Goal: Information Seeking & Learning: Learn about a topic

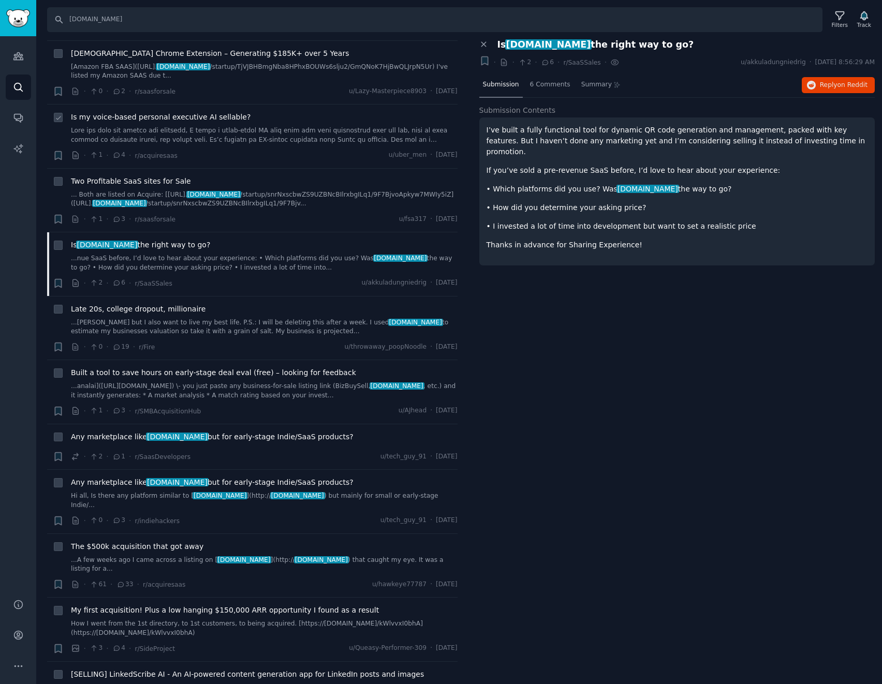
scroll to position [207, 0]
click at [244, 318] on link "...[PERSON_NAME] but I also want to live my best life. P.S.: I will be deleting…" at bounding box center [264, 327] width 387 height 18
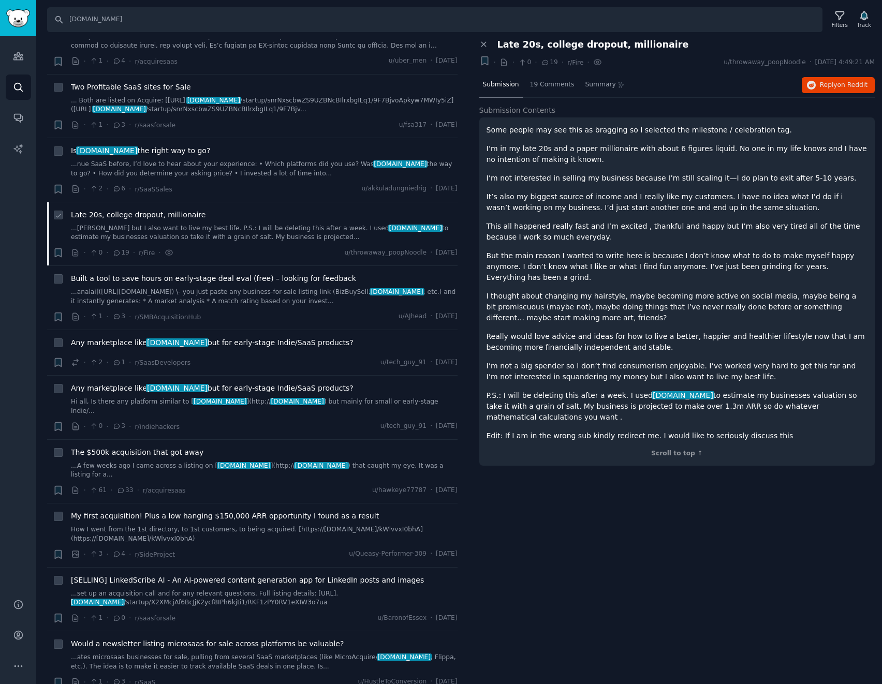
scroll to position [311, 0]
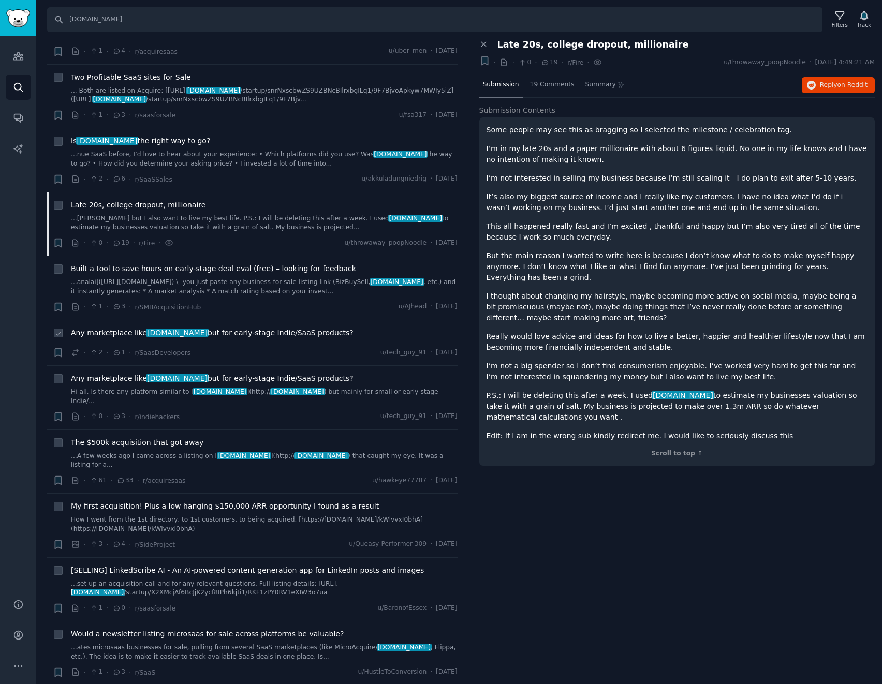
click at [327, 328] on div "Any marketplace like [DOMAIN_NAME] but for early-stage Indie/SaaS products?" at bounding box center [264, 335] width 387 height 14
click at [287, 328] on span "Any marketplace like [DOMAIN_NAME] but for early-stage Indie/SaaS products?" at bounding box center [212, 333] width 283 height 11
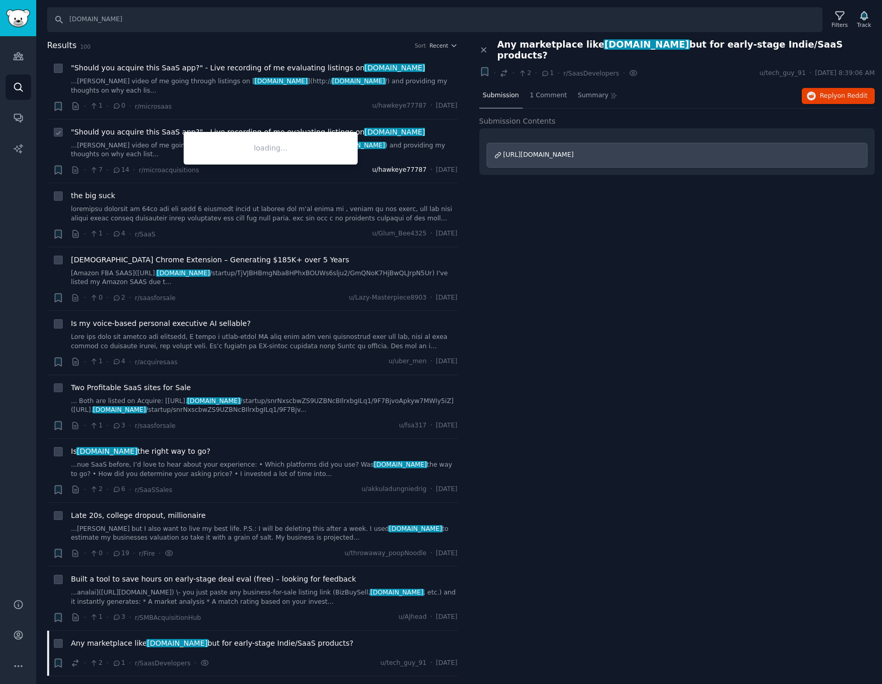
click at [388, 166] on span "u/hawkeye77787" at bounding box center [399, 170] width 54 height 9
click at [375, 166] on span "u/hawkeye77787" at bounding box center [399, 170] width 54 height 9
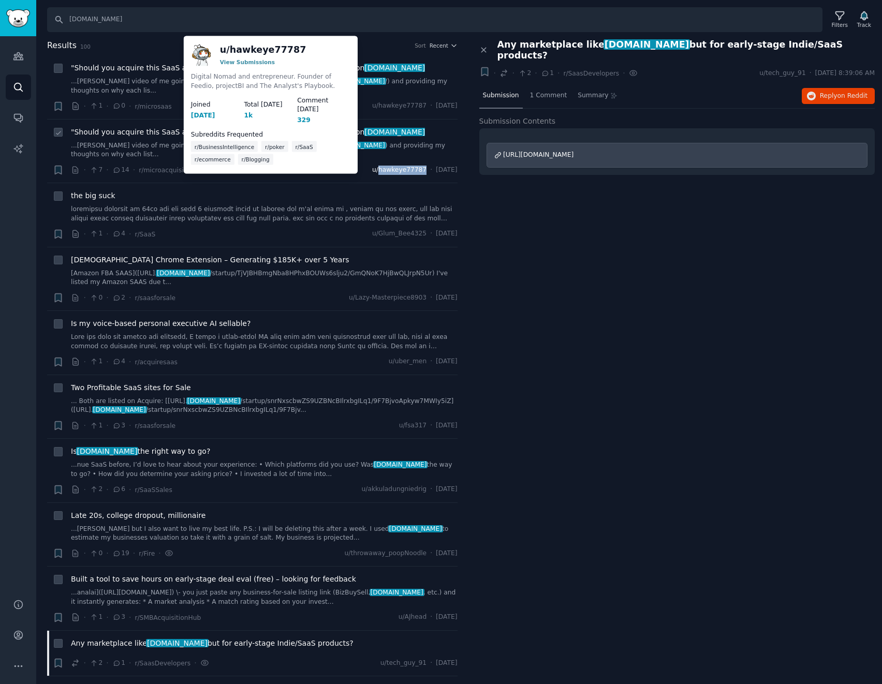
click at [375, 166] on span "u/hawkeye77787" at bounding box center [399, 170] width 54 height 9
click at [254, 64] on link "View Submissions" at bounding box center [247, 61] width 55 height 6
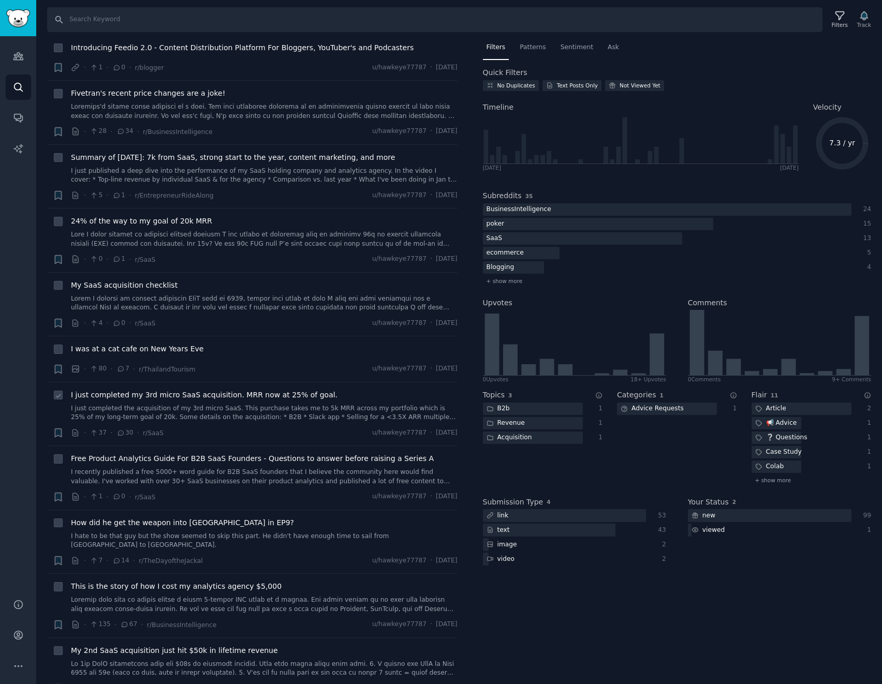
scroll to position [725, 0]
click at [227, 296] on link at bounding box center [264, 302] width 387 height 18
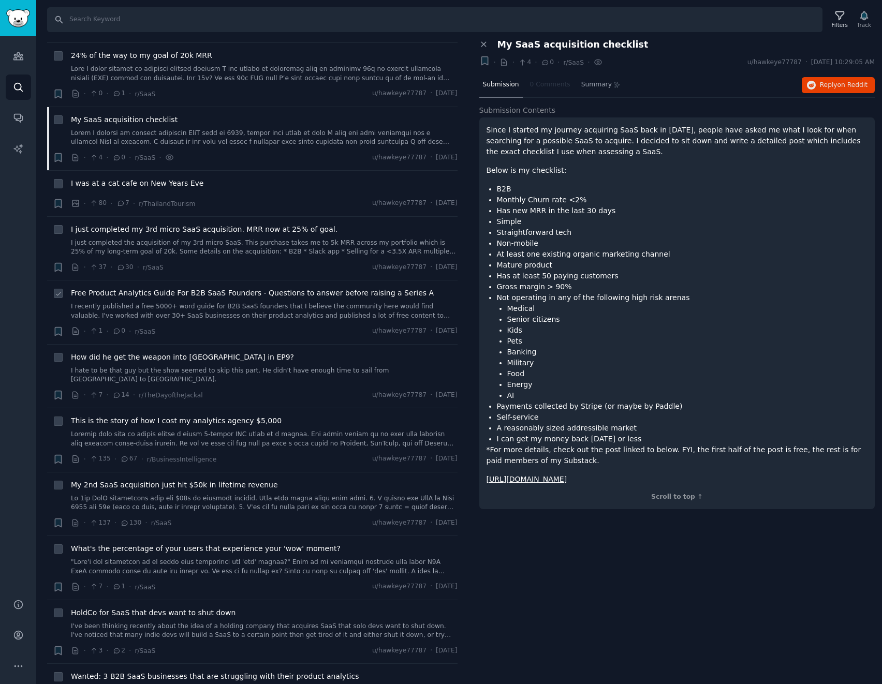
scroll to position [932, 0]
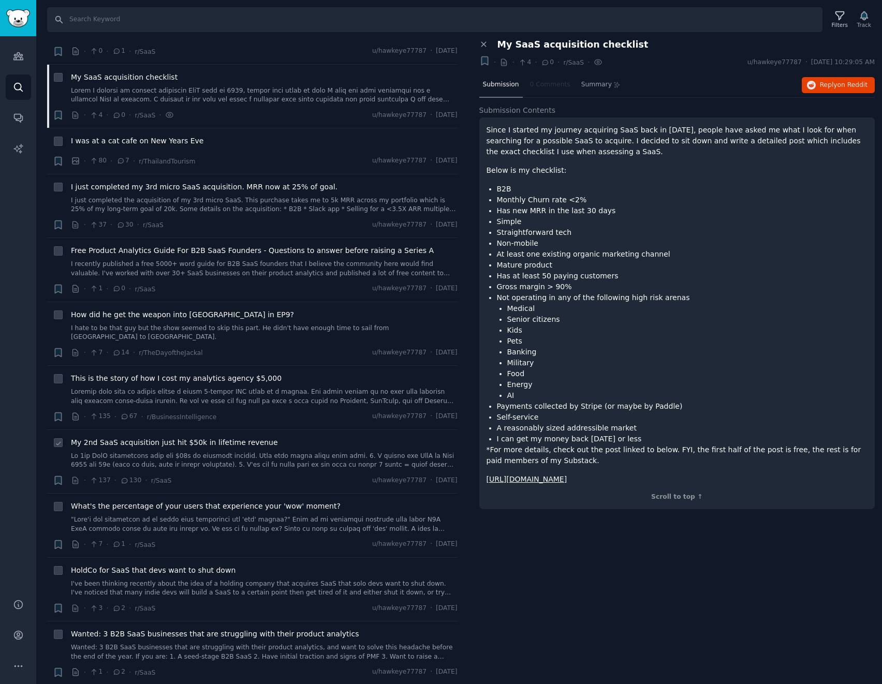
click at [281, 452] on link at bounding box center [264, 461] width 387 height 18
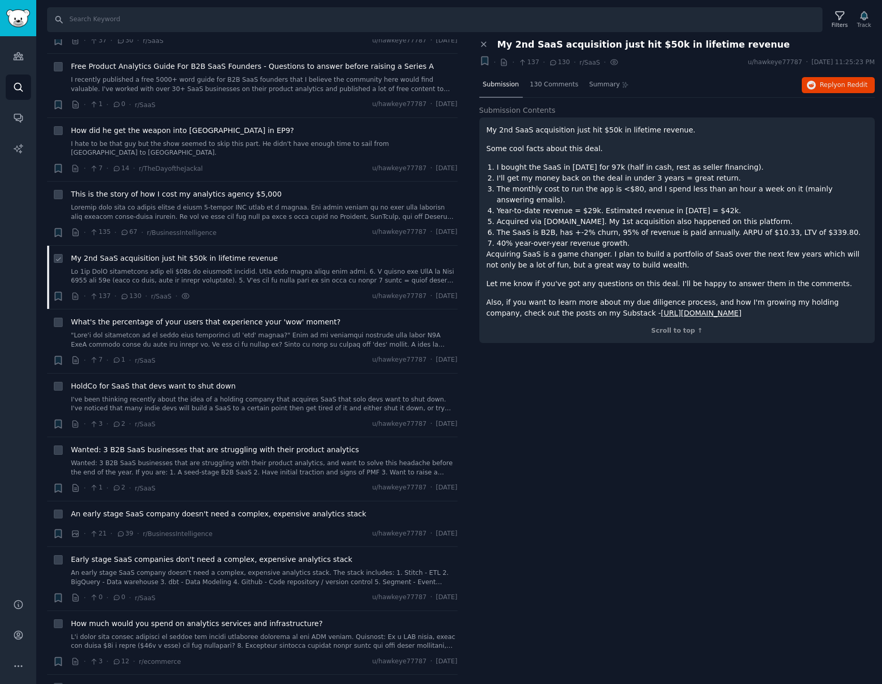
scroll to position [1139, 0]
